Goal: Task Accomplishment & Management: Use online tool/utility

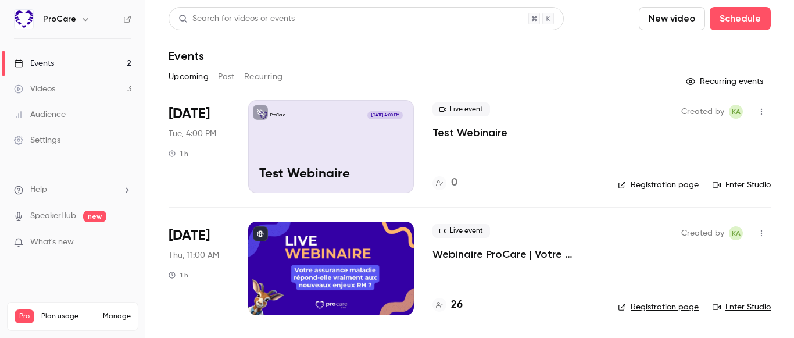
click at [744, 184] on link "Enter Studio" at bounding box center [742, 185] width 58 height 12
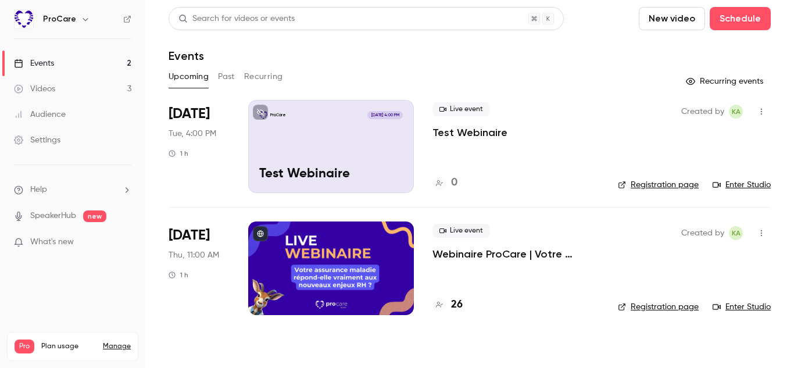
click at [736, 186] on link "Enter Studio" at bounding box center [742, 185] width 58 height 12
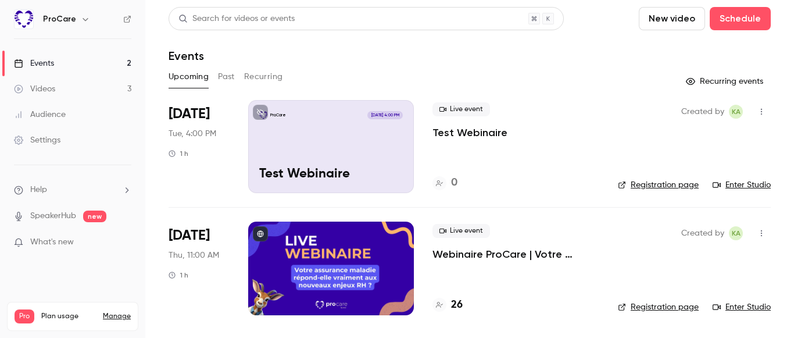
click at [751, 185] on link "Enter Studio" at bounding box center [742, 185] width 58 height 12
click at [740, 17] on button "Schedule" at bounding box center [740, 18] width 61 height 23
click at [727, 49] on div "One time event" at bounding box center [717, 51] width 88 height 12
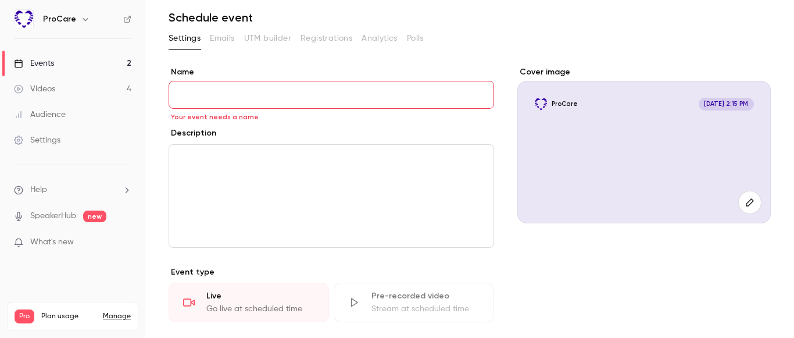
scroll to position [39, 0]
